Goal: Information Seeking & Learning: Learn about a topic

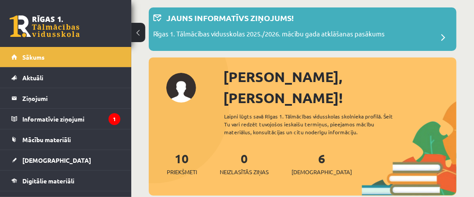
scroll to position [88, 0]
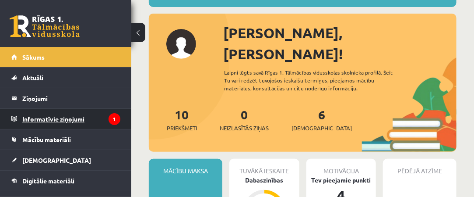
click at [76, 120] on legend "Informatīvie ziņojumi 1" at bounding box center [71, 119] width 98 height 20
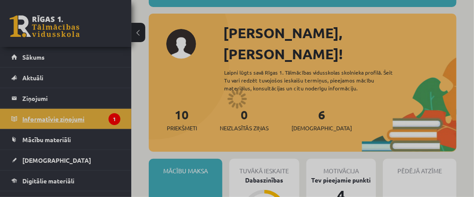
scroll to position [35, 0]
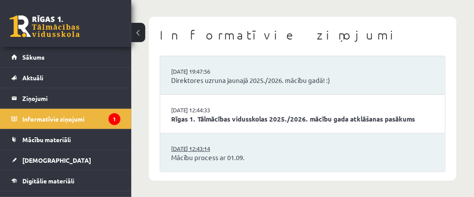
click at [219, 149] on link "29.08.2025 12:43:14" at bounding box center [204, 148] width 66 height 9
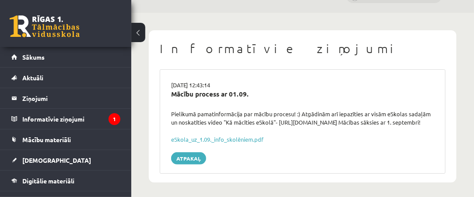
scroll to position [32, 0]
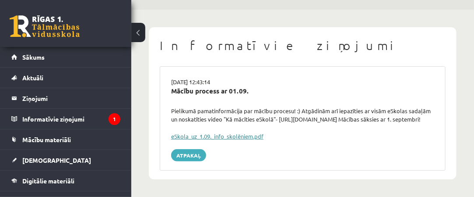
click at [230, 137] on link "eSkola_uz_1.09._info_skolēniem.pdf" at bounding box center [217, 135] width 92 height 7
click at [232, 134] on link "eSkola_uz_1.09._info_skolēniem.pdf" at bounding box center [217, 135] width 92 height 7
click at [204, 135] on link "eSkola_uz_1.09._info_skolēniem.pdf" at bounding box center [217, 135] width 92 height 7
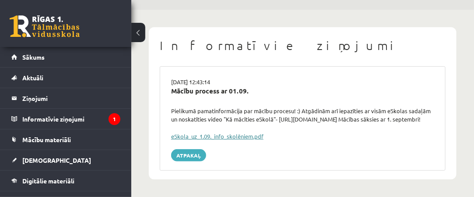
click at [204, 135] on link "eSkola_uz_1.09._info_skolēniem.pdf" at bounding box center [217, 135] width 92 height 7
click at [221, 139] on link "eSkola_uz_1.09._info_skolēniem.pdf" at bounding box center [217, 135] width 92 height 7
click at [246, 134] on link "eSkola_uz_1.09._info_skolēniem.pdf" at bounding box center [217, 135] width 92 height 7
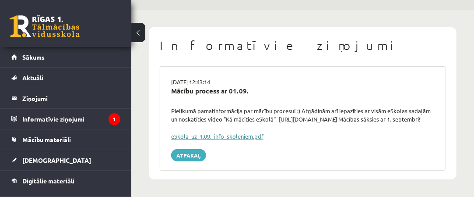
click at [246, 134] on link "eSkola_uz_1.09._info_skolēniem.pdf" at bounding box center [217, 135] width 92 height 7
click at [246, 135] on link "eSkola_uz_1.09._info_skolēniem.pdf" at bounding box center [217, 135] width 92 height 7
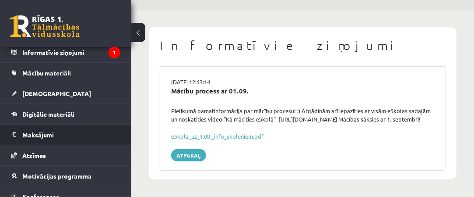
scroll to position [95, 0]
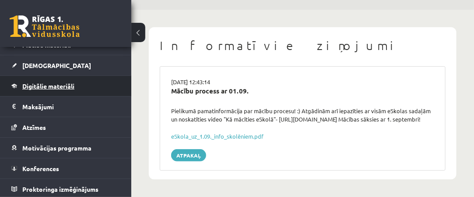
click at [102, 91] on link "Digitālie materiāli" at bounding box center [65, 86] width 109 height 20
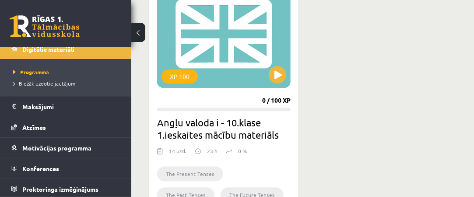
scroll to position [514, 0]
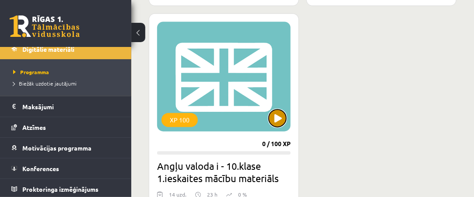
click at [283, 117] on button at bounding box center [278, 119] width 18 height 18
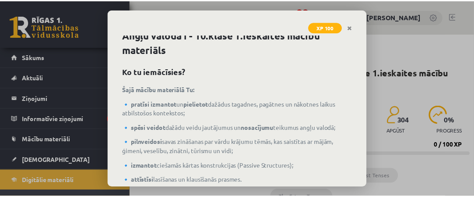
scroll to position [6, 0]
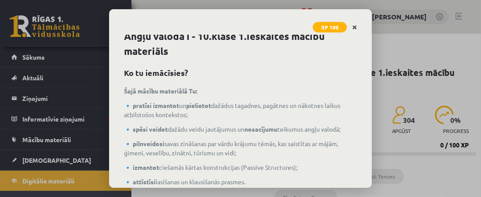
click at [357, 28] on icon "Close" at bounding box center [354, 28] width 5 height 6
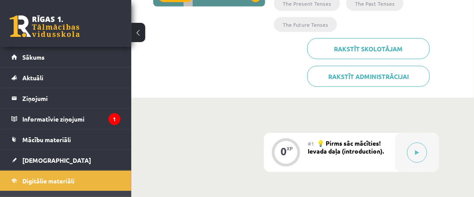
scroll to position [0, 0]
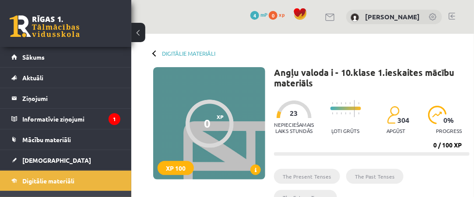
click at [139, 33] on button at bounding box center [138, 32] width 14 height 19
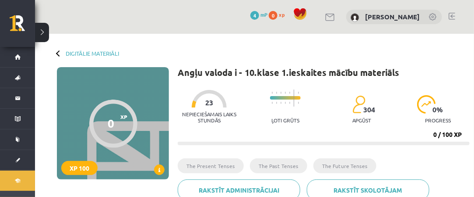
click at [139, 34] on div "Digitālie materiāli 0 XP XP 100 0 / 100 XP Angļu valoda i - 10.klase 1.ieskaite…" at bounding box center [254, 122] width 439 height 177
click at [59, 56] on div at bounding box center [59, 53] width 6 height 6
click at [57, 54] on div at bounding box center [59, 53] width 6 height 6
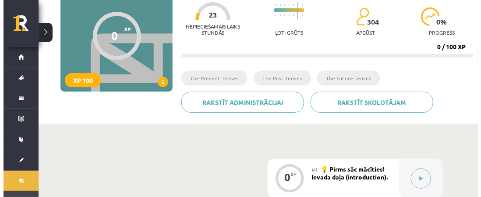
scroll to position [219, 0]
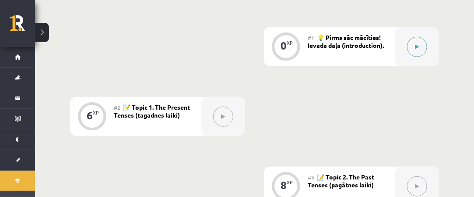
click at [420, 45] on button at bounding box center [417, 47] width 20 height 20
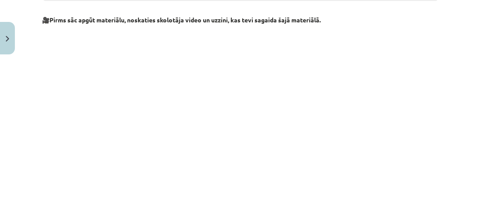
scroll to position [438, 0]
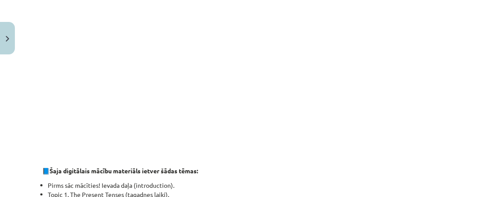
click at [423, 35] on p at bounding box center [240, 66] width 397 height 160
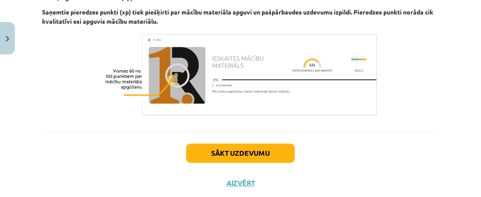
scroll to position [1138, 0]
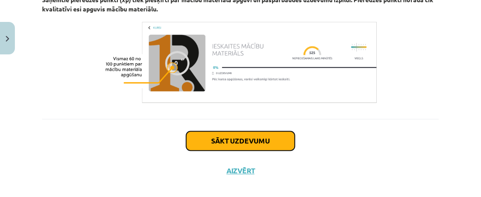
click at [246, 131] on button "Sākt uzdevumu" at bounding box center [240, 140] width 109 height 19
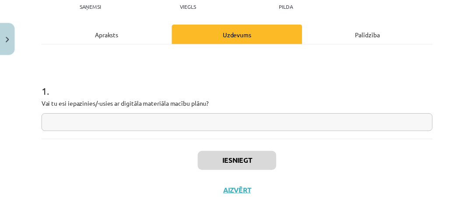
scroll to position [135, 0]
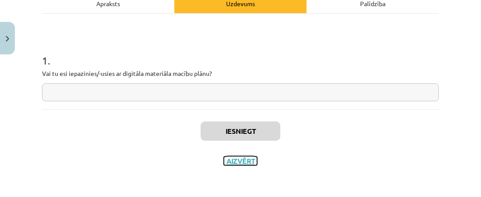
click at [237, 161] on button "Aizvērt" at bounding box center [240, 160] width 33 height 9
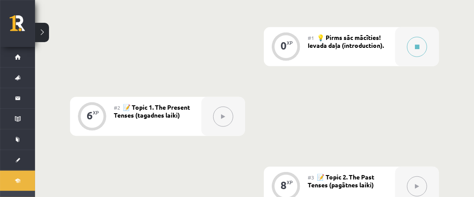
click at [222, 117] on icon at bounding box center [224, 116] width 4 height 5
click at [226, 113] on button at bounding box center [223, 116] width 20 height 20
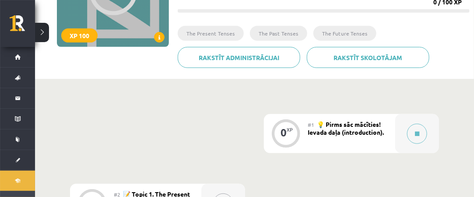
scroll to position [0, 0]
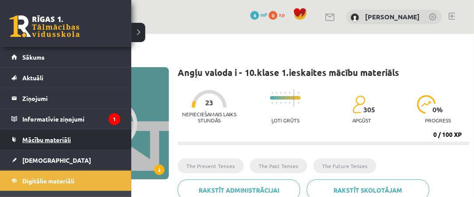
click at [102, 140] on link "Mācību materiāli" at bounding box center [65, 139] width 109 height 20
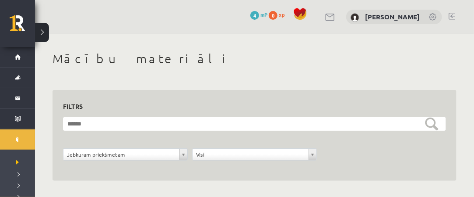
click at [43, 34] on button at bounding box center [42, 32] width 14 height 19
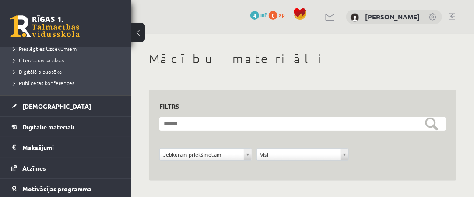
scroll to position [131, 0]
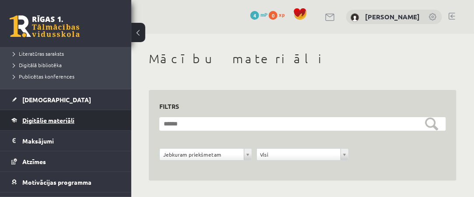
click at [78, 117] on link "Digitālie materiāli" at bounding box center [65, 120] width 109 height 20
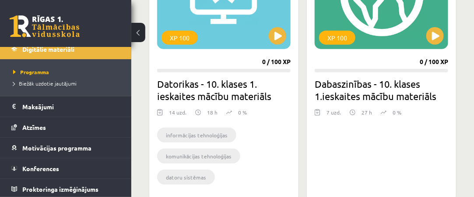
scroll to position [307, 0]
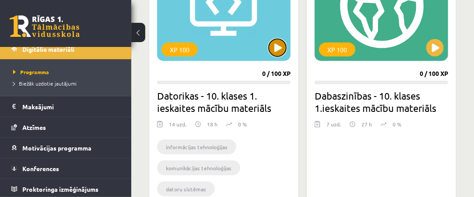
click at [277, 49] on button at bounding box center [278, 48] width 18 height 18
click at [276, 59] on div "XP 100" at bounding box center [224, 6] width 134 height 110
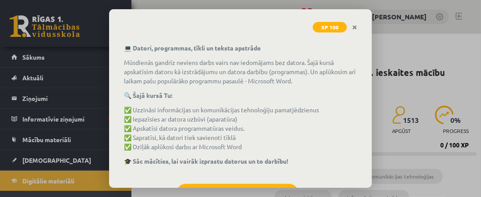
scroll to position [87, 0]
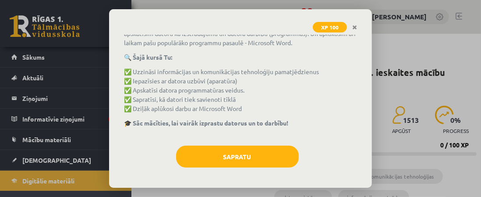
drag, startPoint x: 181, startPoint y: 19, endPoint x: 190, endPoint y: 9, distance: 13.4
click at [190, 10] on div "XP 100" at bounding box center [240, 21] width 263 height 25
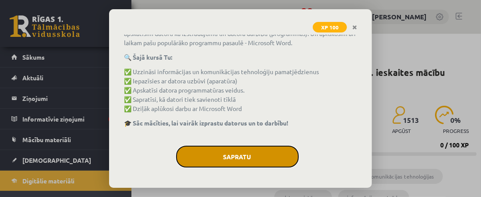
click at [234, 159] on button "Sapratu" at bounding box center [237, 156] width 123 height 22
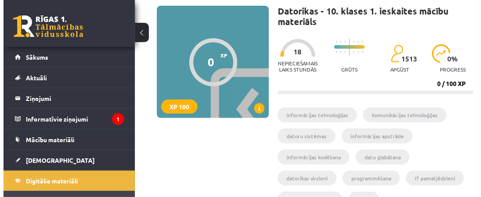
scroll to position [44, 0]
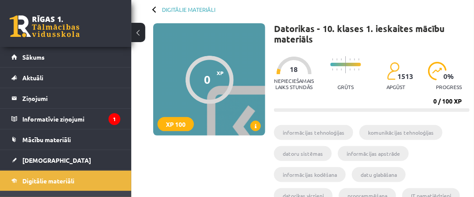
click at [255, 127] on icon at bounding box center [256, 126] width 2 height 5
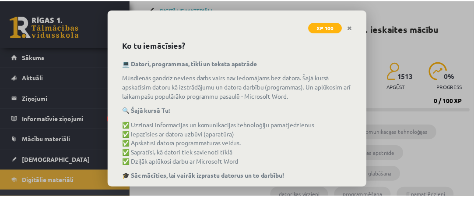
scroll to position [0, 0]
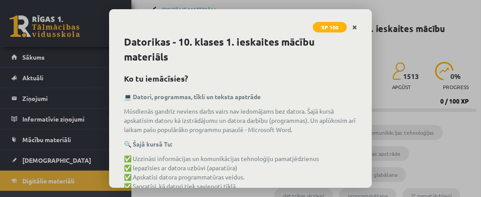
click at [354, 25] on icon "Close" at bounding box center [354, 28] width 5 height 6
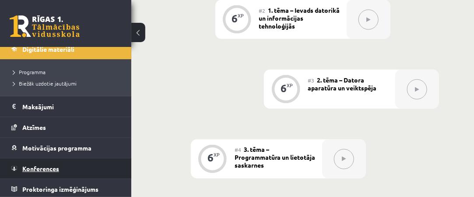
scroll to position [613, 0]
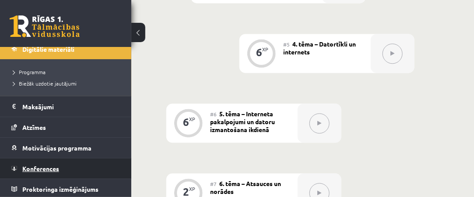
click at [48, 166] on span "Konferences" at bounding box center [40, 168] width 37 height 8
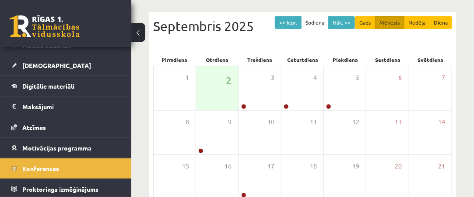
scroll to position [88, 0]
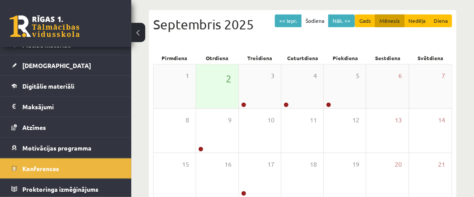
click at [221, 86] on div "2" at bounding box center [217, 86] width 42 height 44
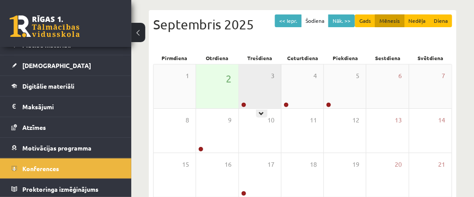
click at [255, 94] on div "3" at bounding box center [260, 86] width 42 height 44
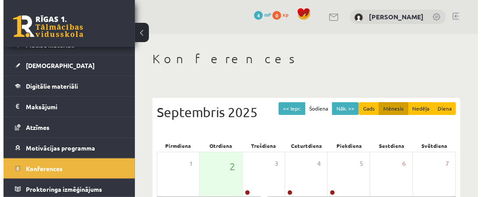
scroll to position [131, 0]
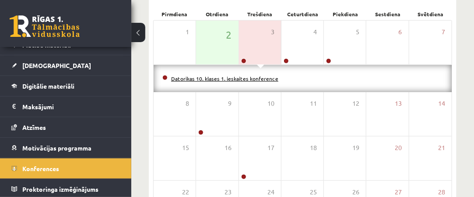
click at [248, 77] on link "Datorikas 10. klases 1. ieskaites konference" at bounding box center [224, 78] width 107 height 7
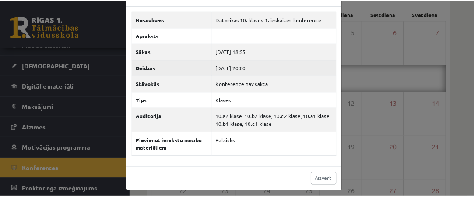
scroll to position [26, 0]
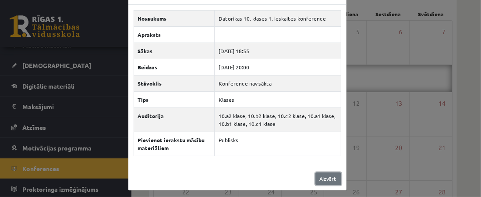
click at [323, 173] on link "Aizvērt" at bounding box center [328, 178] width 26 height 13
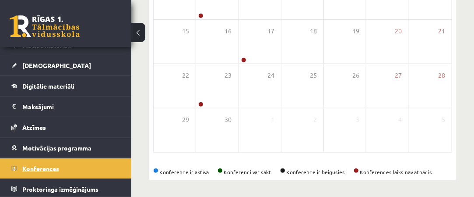
scroll to position [51, 0]
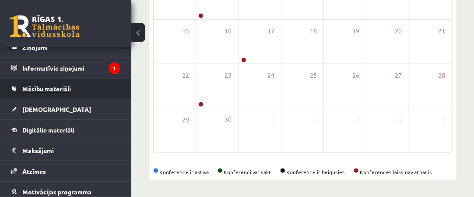
click at [73, 89] on link "Mācību materiāli" at bounding box center [65, 88] width 109 height 20
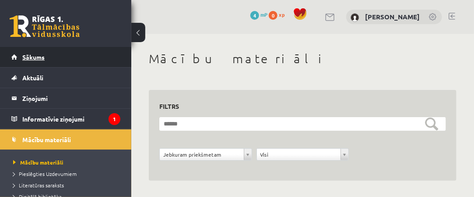
click at [85, 60] on link "Sākums" at bounding box center [65, 57] width 109 height 20
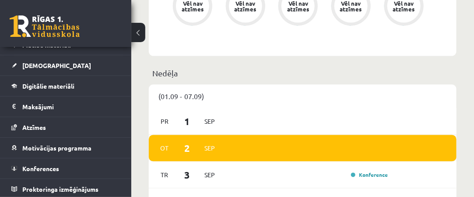
scroll to position [569, 0]
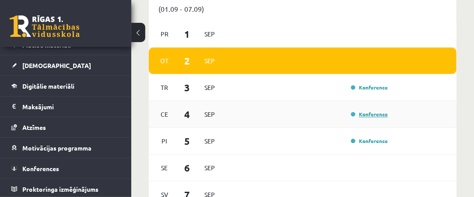
click at [353, 110] on link "Konference" at bounding box center [369, 113] width 37 height 7
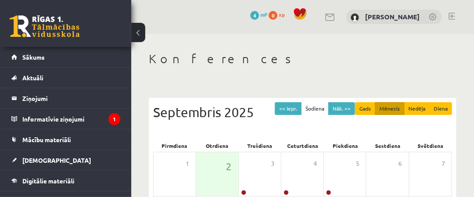
click at [138, 34] on button at bounding box center [138, 32] width 14 height 19
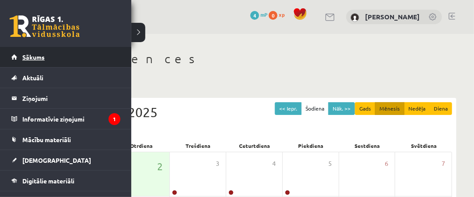
click at [71, 60] on link "Sākums" at bounding box center [65, 57] width 109 height 20
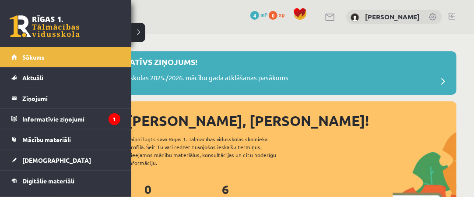
click at [104, 32] on div "0 Dāvanas 4 mP 0 xp" at bounding box center [65, 23] width 131 height 47
click at [120, 52] on li "Sākums" at bounding box center [65, 57] width 131 height 20
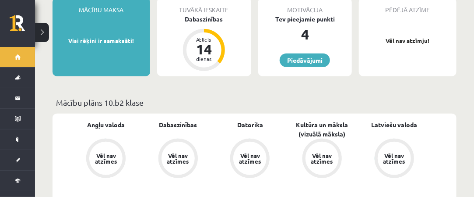
scroll to position [219, 0]
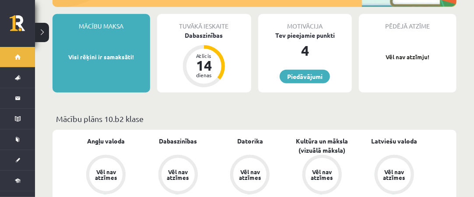
click at [233, 59] on div "Tuvākā ieskaite Dabaszinības Atlicis 14 dienas" at bounding box center [204, 53] width 94 height 78
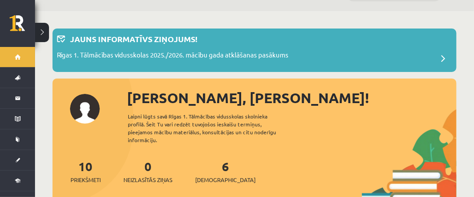
scroll to position [0, 0]
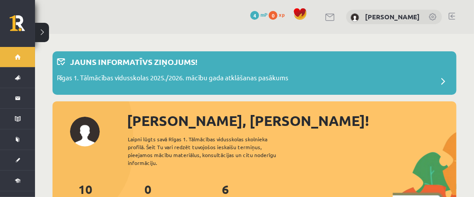
click at [259, 16] on span "4" at bounding box center [255, 15] width 9 height 9
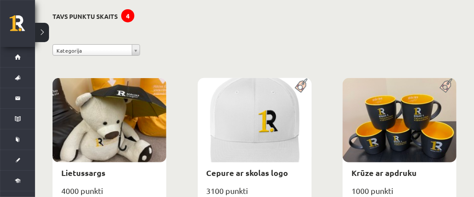
scroll to position [88, 0]
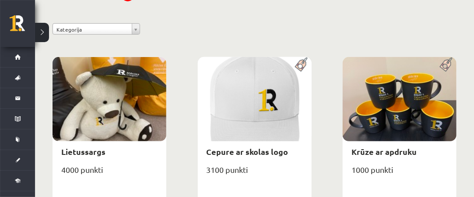
click at [43, 32] on button at bounding box center [42, 32] width 14 height 19
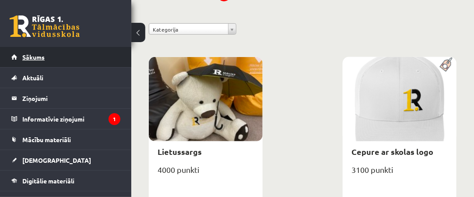
click at [53, 54] on link "Sākums" at bounding box center [65, 57] width 109 height 20
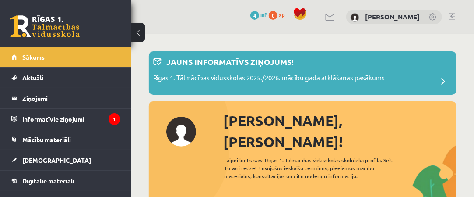
click at [278, 16] on span "0" at bounding box center [273, 15] width 9 height 9
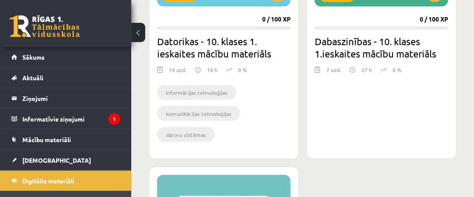
scroll to position [350, 0]
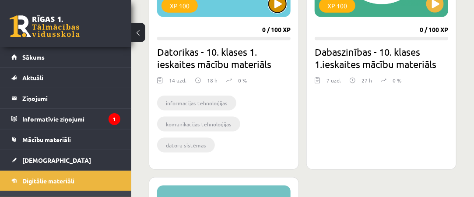
click at [277, 7] on button at bounding box center [278, 4] width 18 height 18
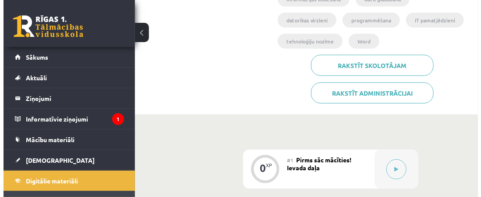
scroll to position [263, 0]
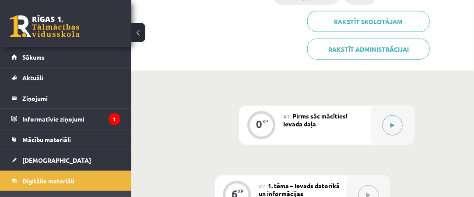
click at [392, 123] on icon at bounding box center [393, 125] width 4 height 5
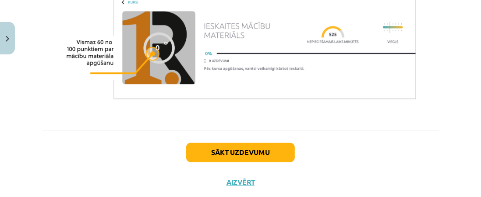
scroll to position [732, 0]
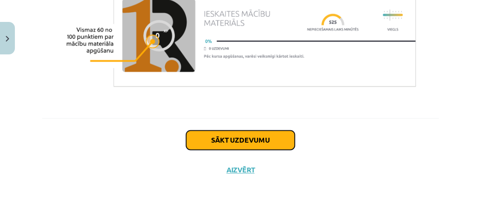
click at [274, 131] on button "Sākt uzdevumu" at bounding box center [240, 140] width 109 height 19
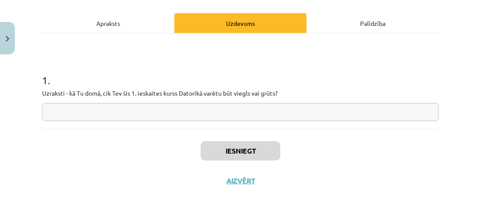
scroll to position [131, 0]
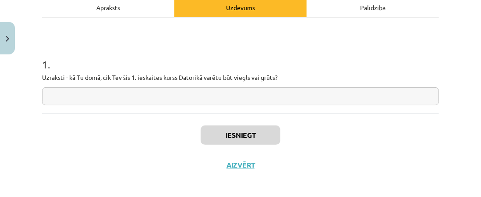
click at [233, 101] on input "text" at bounding box center [240, 96] width 397 height 18
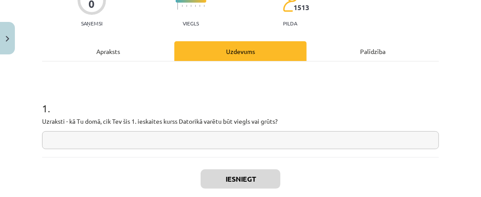
click at [253, 50] on div "Uzdevums" at bounding box center [240, 51] width 132 height 20
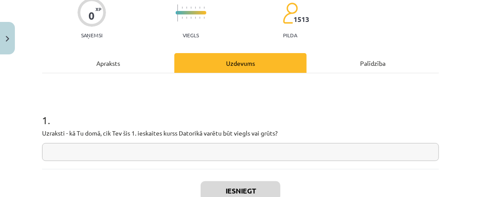
scroll to position [92, 0]
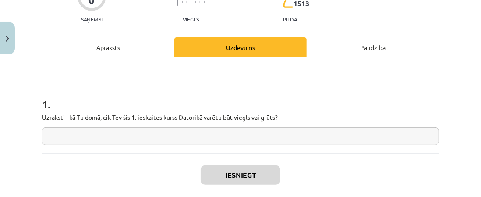
click at [64, 135] on input "text" at bounding box center [240, 136] width 397 height 18
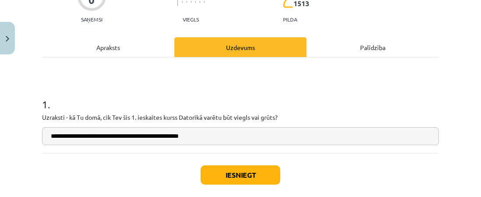
type input "**********"
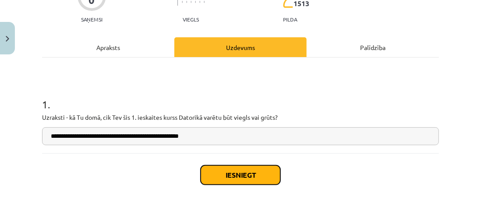
click at [238, 175] on button "Iesniegt" at bounding box center [241, 174] width 80 height 19
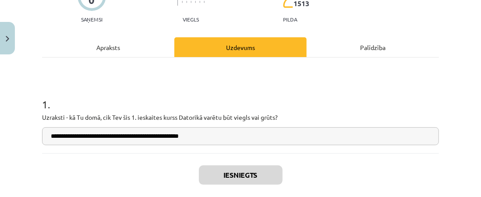
scroll to position [135, 0]
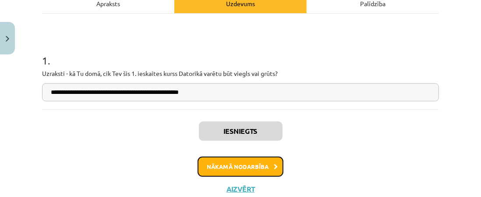
click at [245, 164] on button "Nākamā nodarbība" at bounding box center [241, 166] width 86 height 20
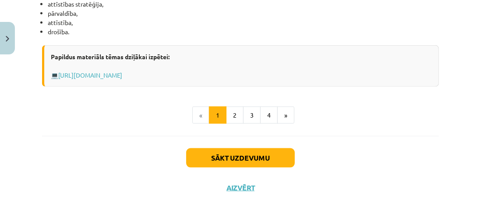
scroll to position [551, 0]
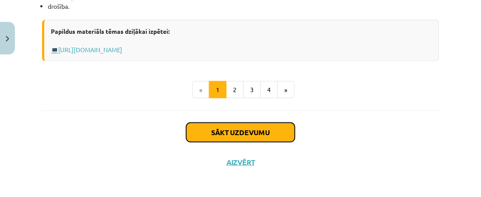
click at [245, 134] on button "Sākt uzdevumu" at bounding box center [240, 132] width 109 height 19
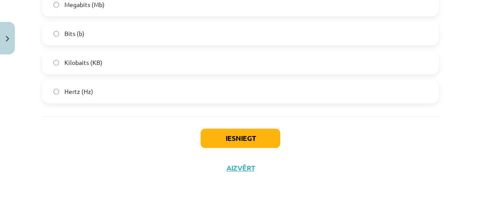
scroll to position [978, 0]
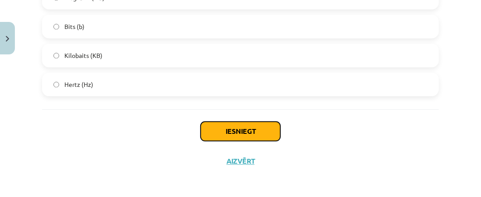
click at [257, 130] on button "Iesniegt" at bounding box center [241, 130] width 80 height 19
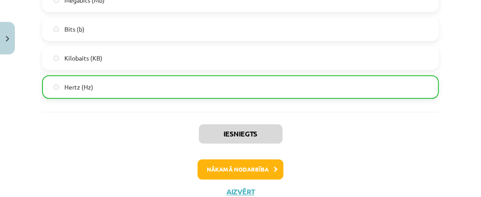
scroll to position [1006, 0]
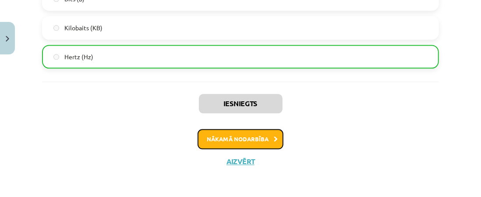
click at [247, 139] on button "Nākamā nodarbība" at bounding box center [241, 139] width 86 height 20
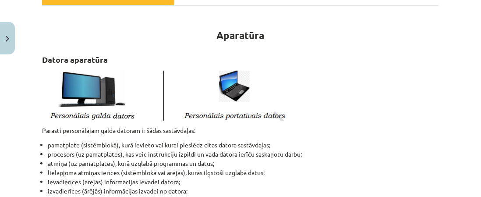
scroll to position [219, 0]
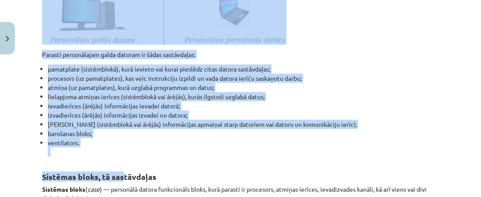
drag, startPoint x: 123, startPoint y: 166, endPoint x: 110, endPoint y: 209, distance: 44.1
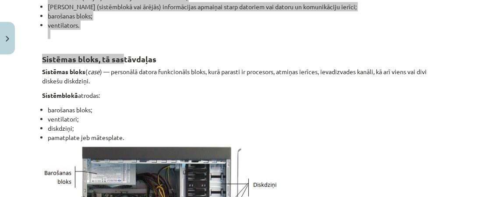
scroll to position [293, 0]
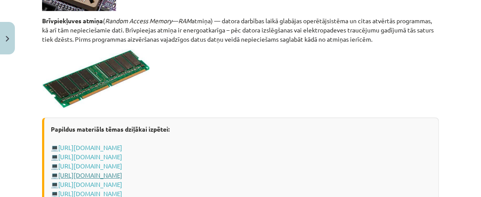
scroll to position [1519, 0]
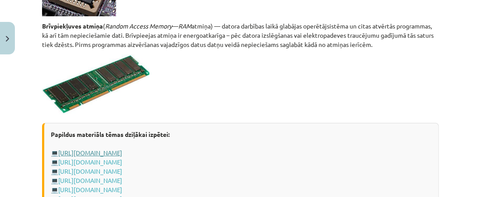
click at [122, 151] on link "[URL][DOMAIN_NAME]" at bounding box center [90, 152] width 64 height 8
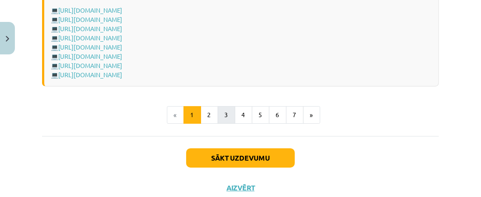
scroll to position [1687, 0]
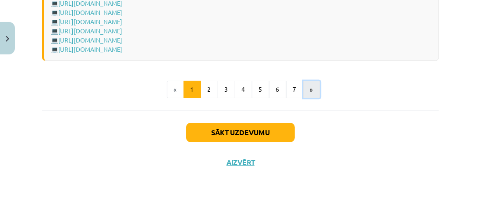
click at [307, 89] on button "»" at bounding box center [311, 90] width 17 height 18
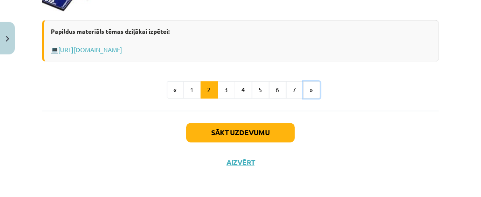
scroll to position [900, 0]
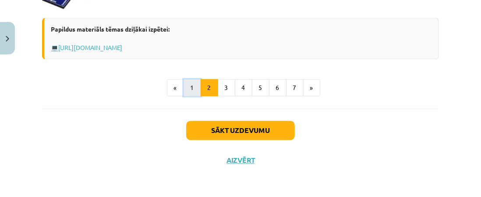
click at [190, 91] on button "1" at bounding box center [193, 88] width 18 height 18
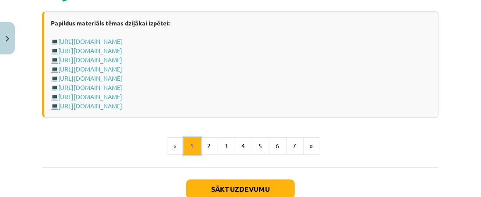
scroll to position [1643, 0]
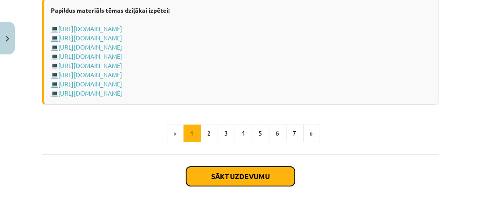
click at [254, 172] on button "Sākt uzdevumu" at bounding box center [240, 175] width 109 height 19
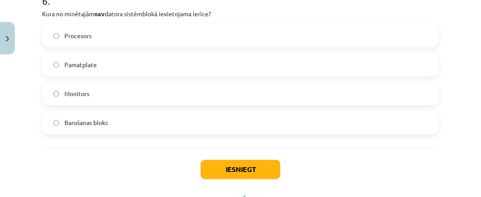
scroll to position [1094, 0]
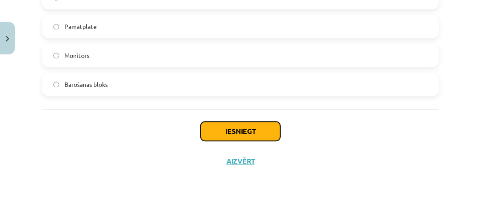
click at [226, 132] on button "Iesniegt" at bounding box center [241, 130] width 80 height 19
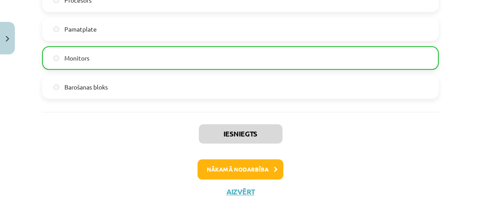
scroll to position [1121, 0]
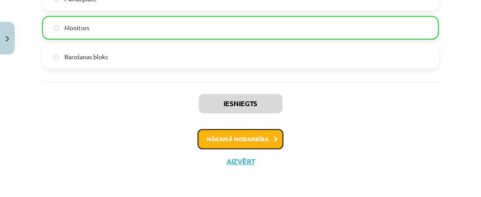
click at [255, 137] on button "Nākamā nodarbība" at bounding box center [241, 139] width 86 height 20
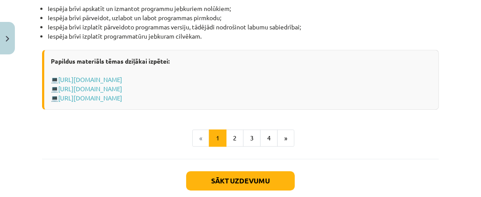
scroll to position [1042, 0]
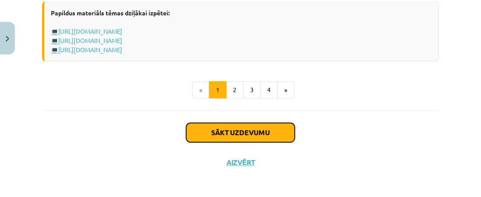
click at [258, 134] on button "Sākt uzdevumu" at bounding box center [240, 132] width 109 height 19
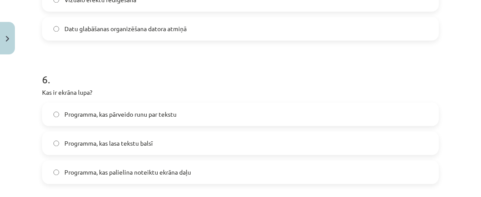
scroll to position [1036, 0]
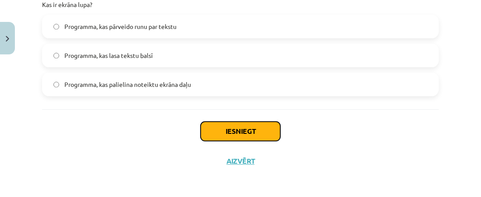
click at [238, 130] on button "Iesniegt" at bounding box center [241, 130] width 80 height 19
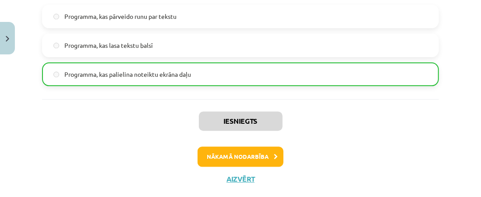
scroll to position [1064, 0]
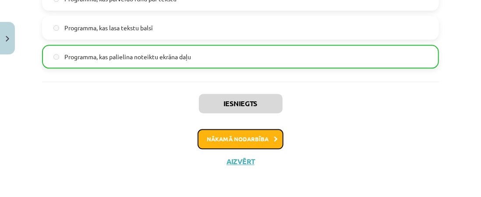
click at [233, 138] on button "Nākamā nodarbība" at bounding box center [241, 139] width 86 height 20
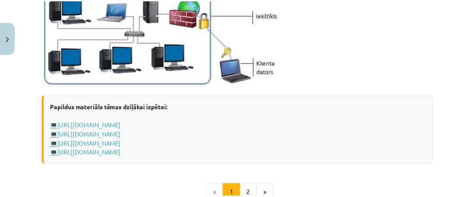
scroll to position [1193, 0]
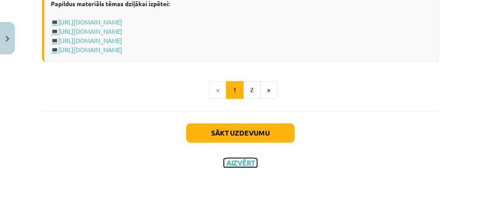
click at [245, 163] on button "Aizvērt" at bounding box center [240, 162] width 33 height 9
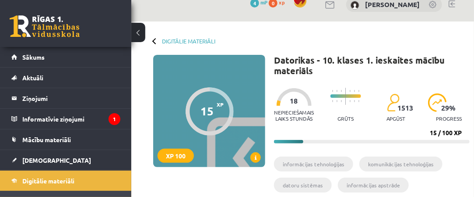
scroll to position [0, 0]
